Goal: Information Seeking & Learning: Learn about a topic

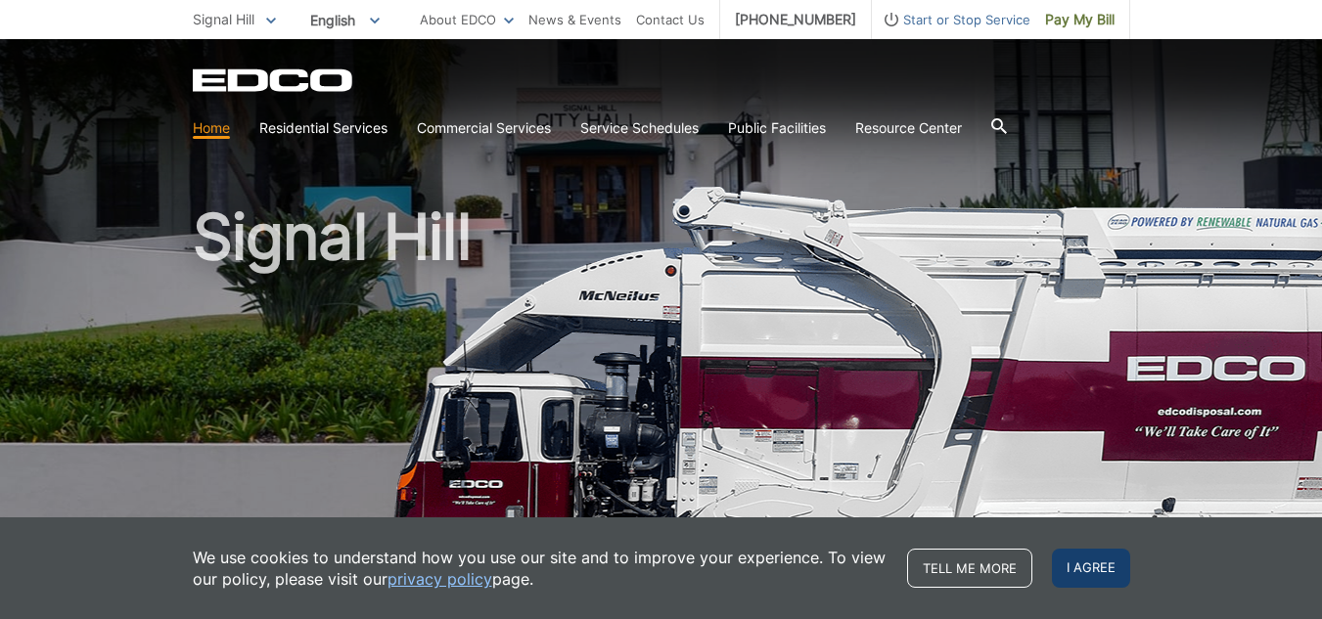
click at [1090, 570] on span "I agree" at bounding box center [1091, 568] width 78 height 39
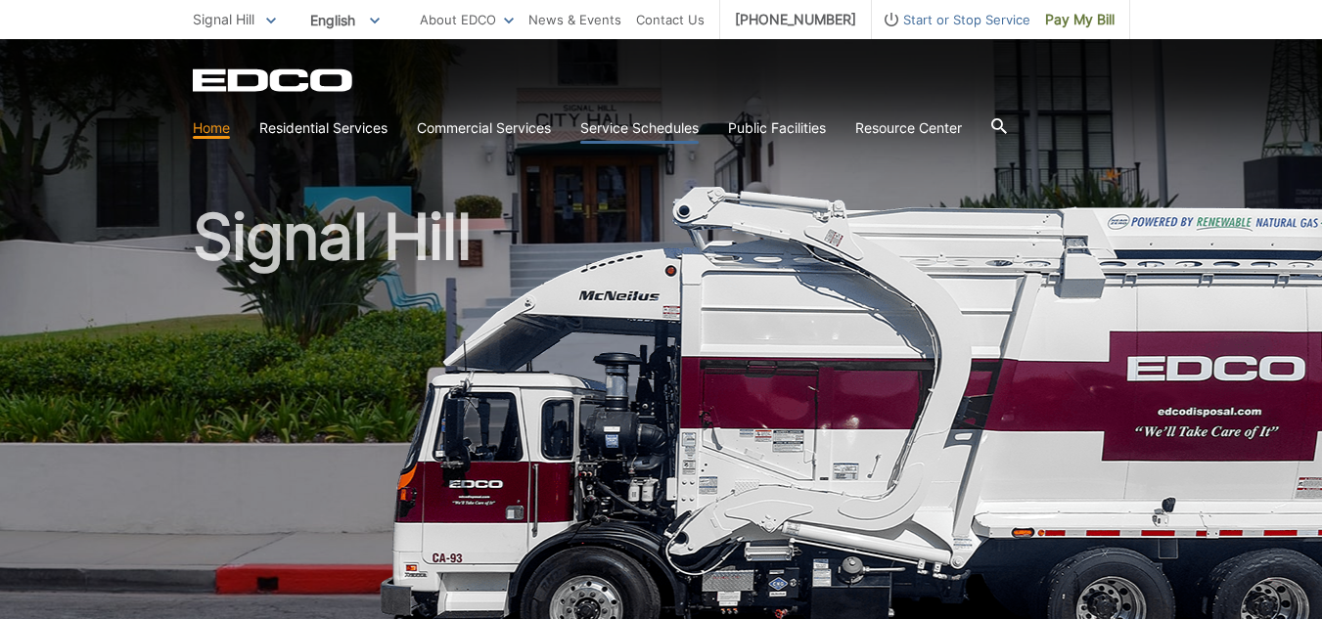
click at [646, 123] on link "Service Schedules" at bounding box center [639, 128] width 118 height 22
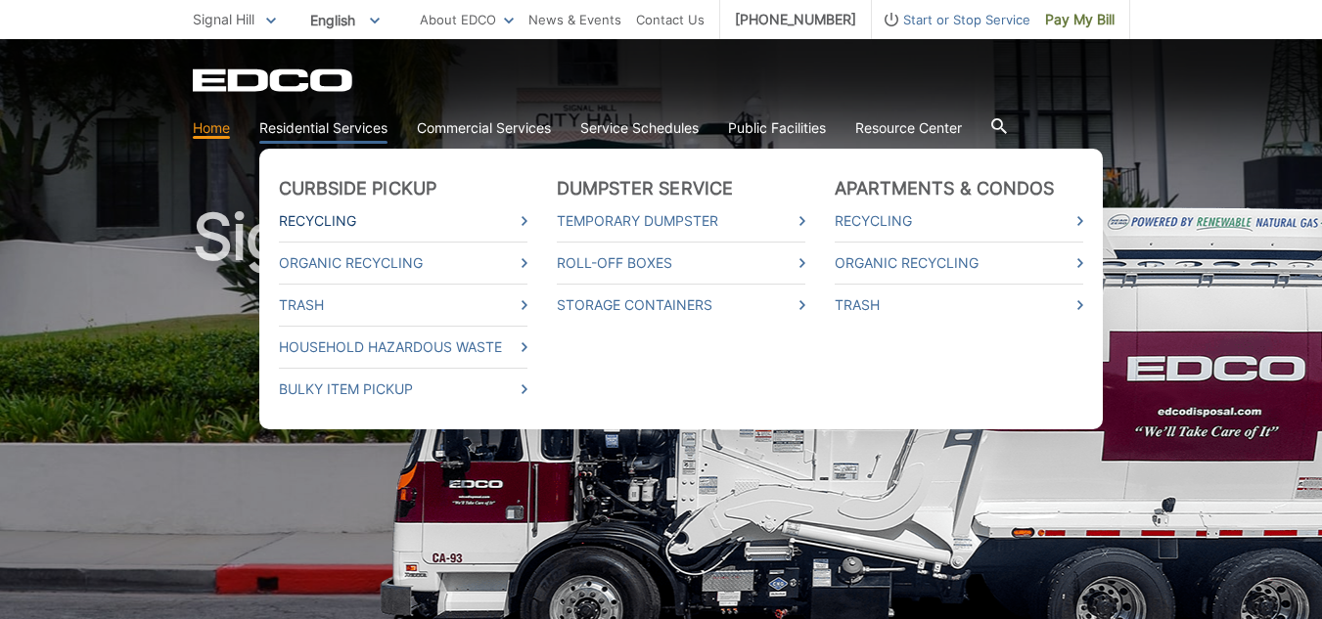
click at [312, 217] on link "Recycling" at bounding box center [403, 221] width 249 height 22
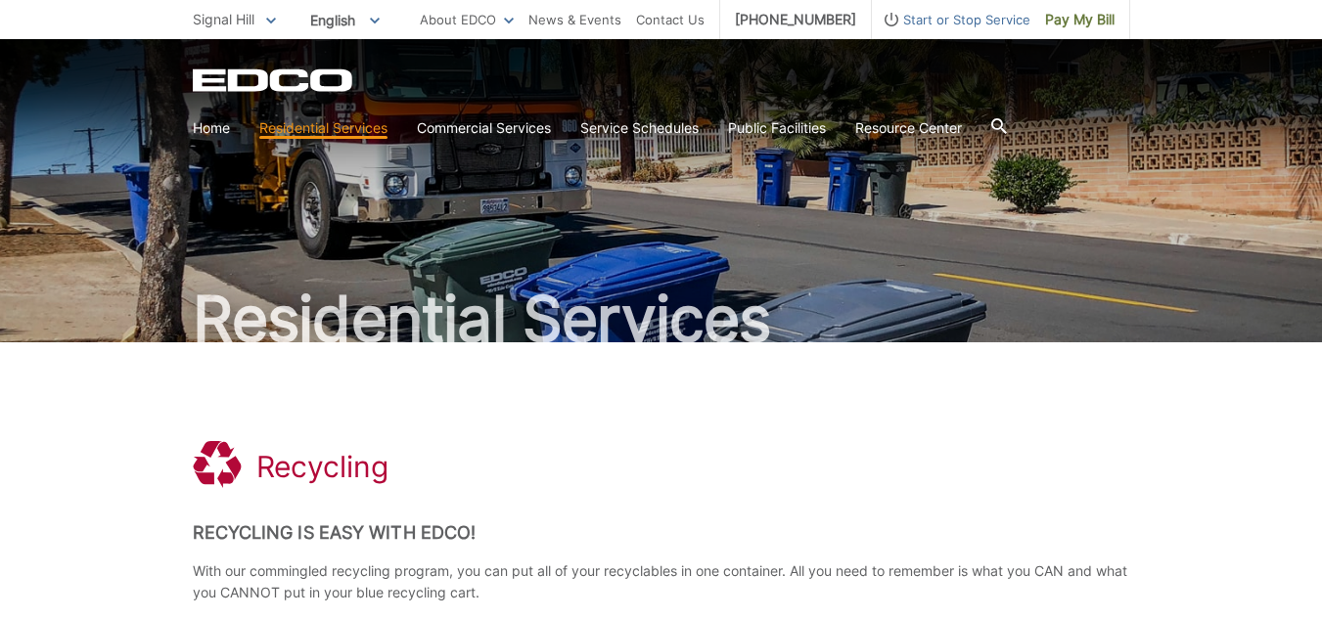
click at [1006, 123] on icon at bounding box center [998, 126] width 16 height 16
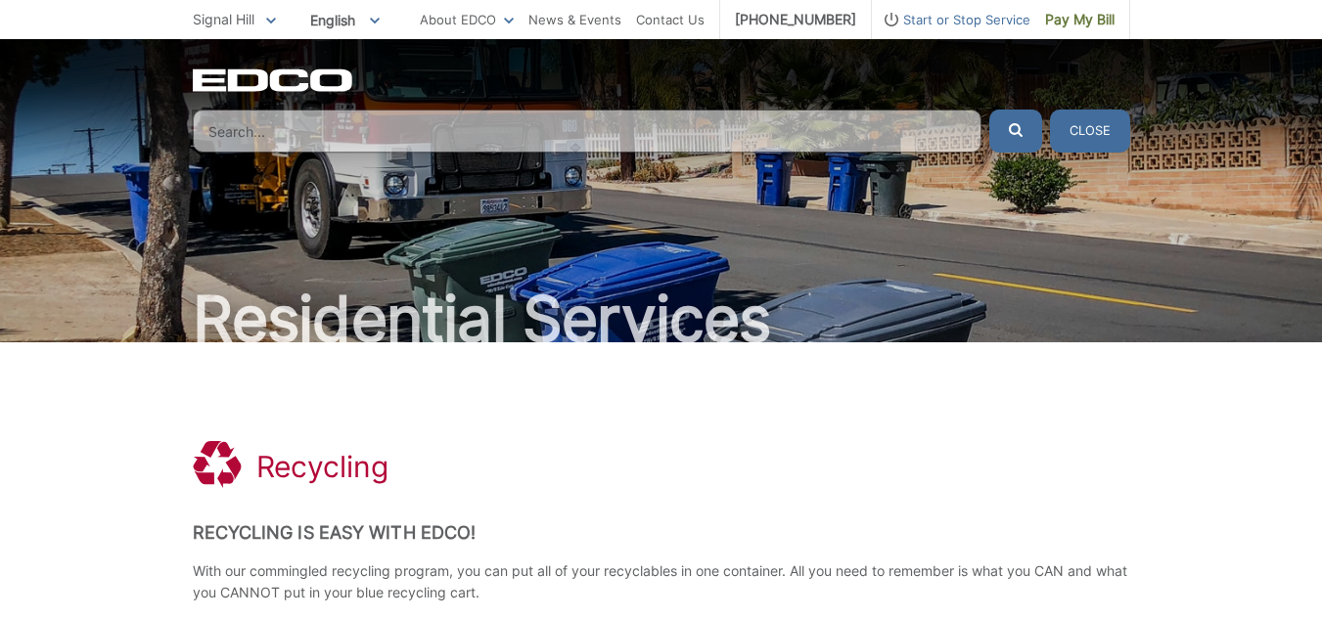
click at [286, 128] on input "Search" at bounding box center [587, 131] width 789 height 43
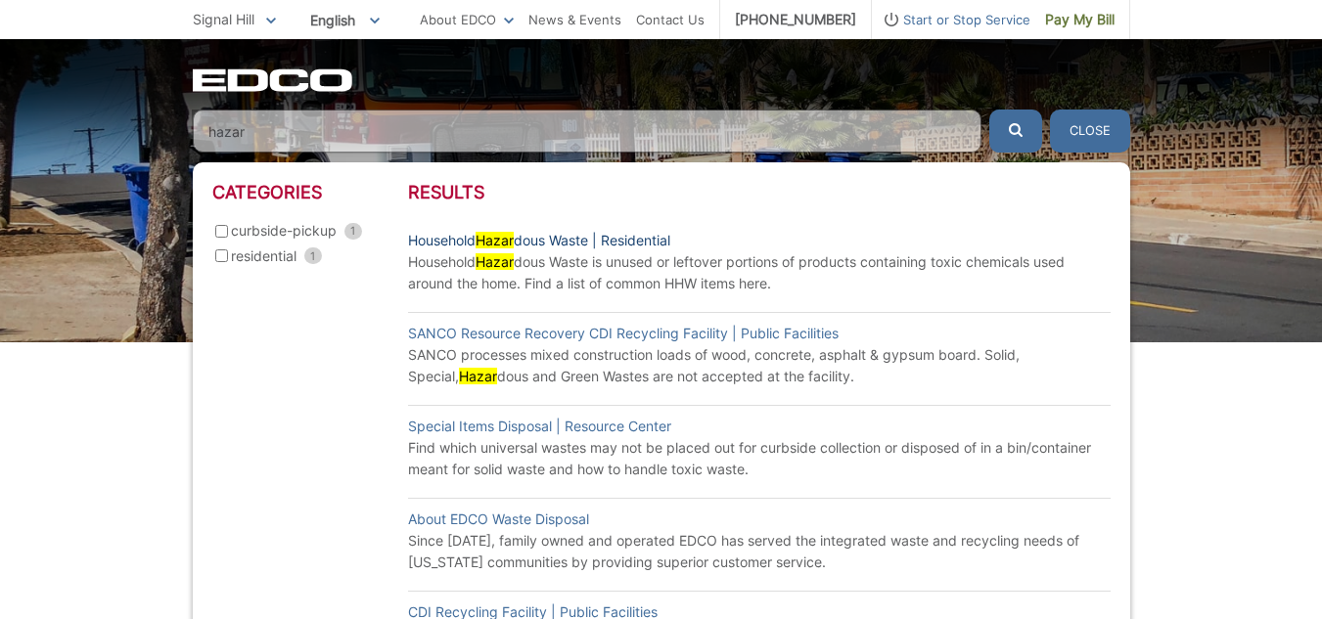
type input "hazar"
click at [438, 238] on link "Household Hazar dous Waste | Residential" at bounding box center [539, 241] width 262 height 22
